Goal: Obtain resource: Download file/media

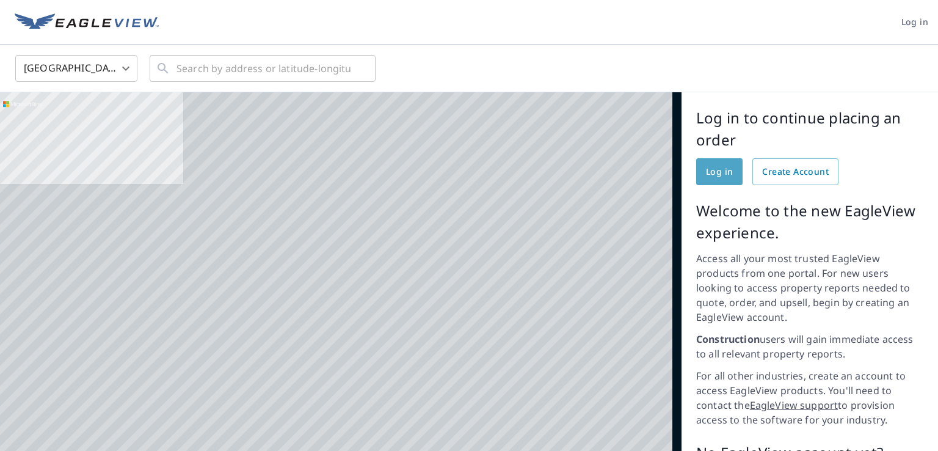
click at [713, 173] on span "Log in" at bounding box center [719, 171] width 27 height 15
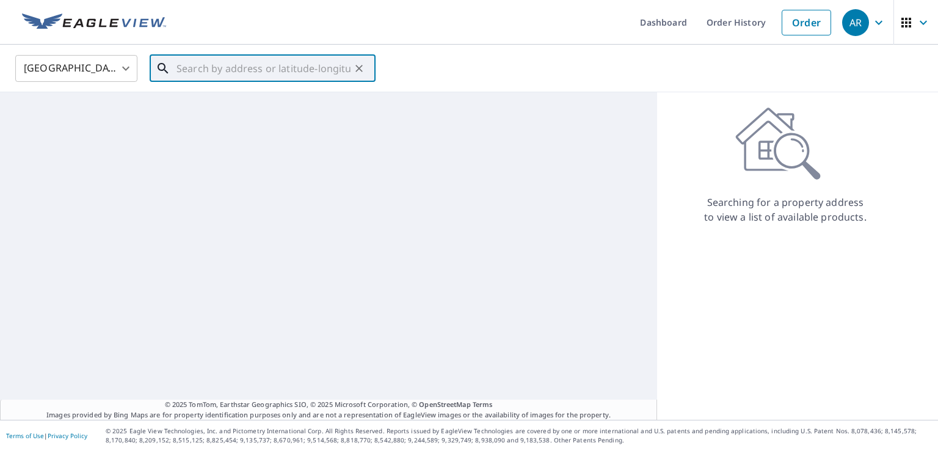
drag, startPoint x: 208, startPoint y: 66, endPoint x: 217, endPoint y: 67, distance: 9.8
click at [210, 66] on input "text" at bounding box center [263, 68] width 174 height 34
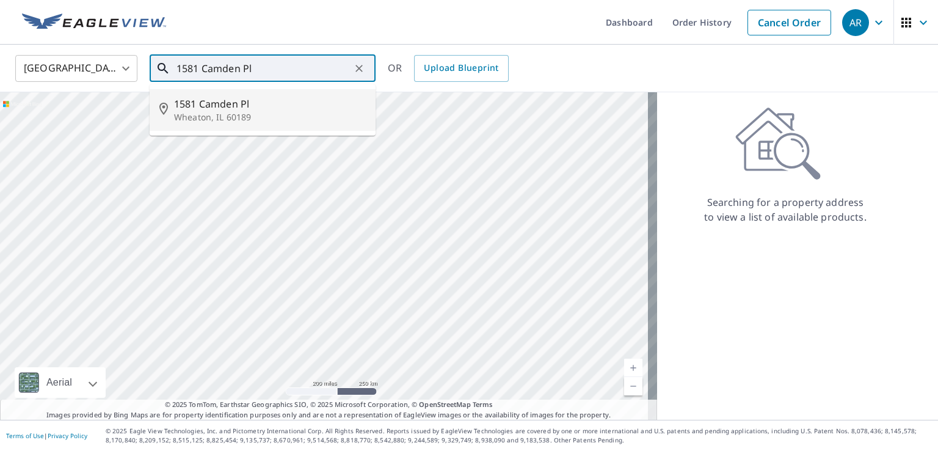
click at [223, 107] on span "1581 Camden Pl" at bounding box center [270, 103] width 192 height 15
type input "[STREET_ADDRESS]"
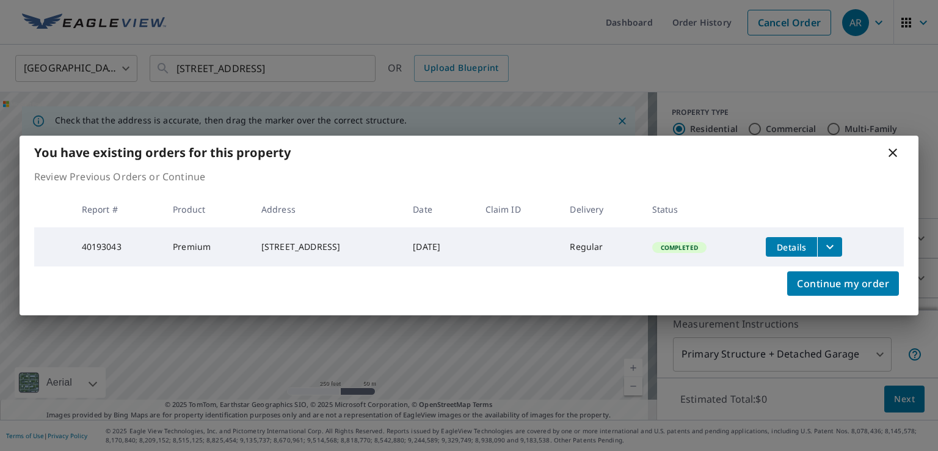
click at [837, 239] on icon "filesDropdownBtn-40193043" at bounding box center [830, 246] width 15 height 15
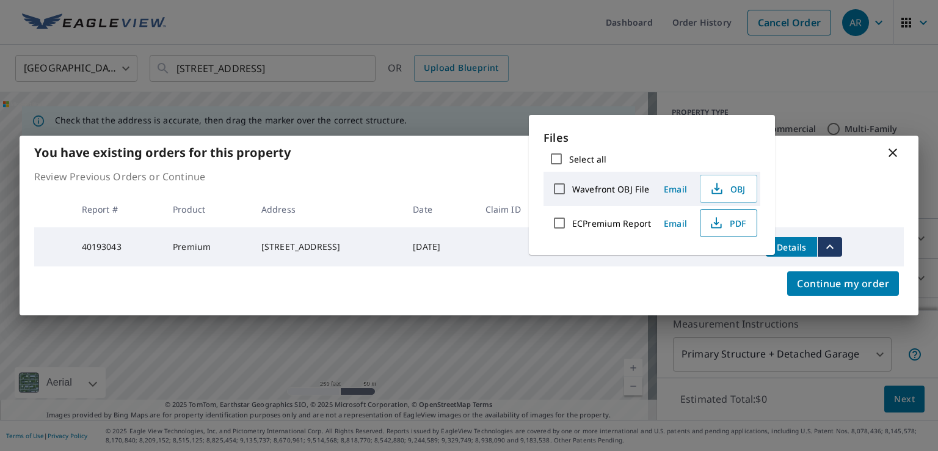
click at [727, 220] on span "PDF" at bounding box center [727, 223] width 39 height 15
click at [733, 220] on span "PDF" at bounding box center [727, 223] width 39 height 15
